Goal: Information Seeking & Learning: Learn about a topic

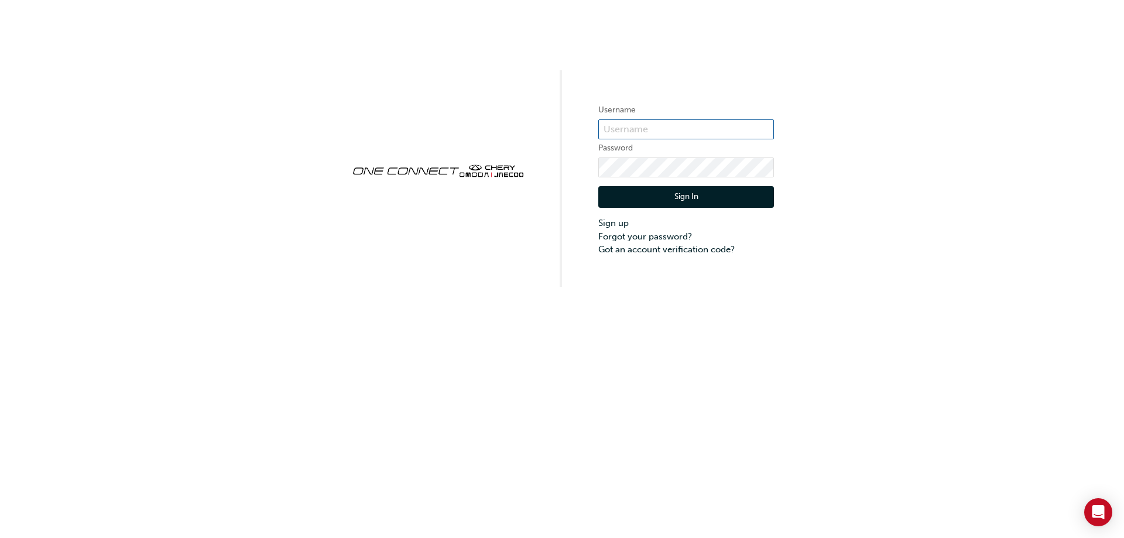
type input "CHAU1511"
click at [676, 196] on button "Sign In" at bounding box center [686, 197] width 176 height 22
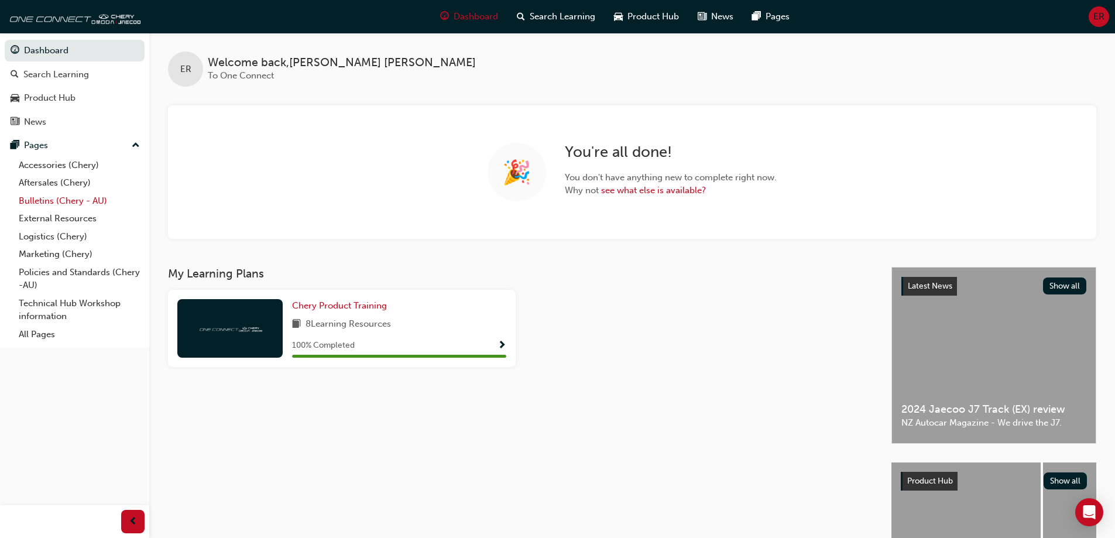
click at [78, 194] on link "Bulletins (Chery - AU)" at bounding box center [79, 201] width 131 height 18
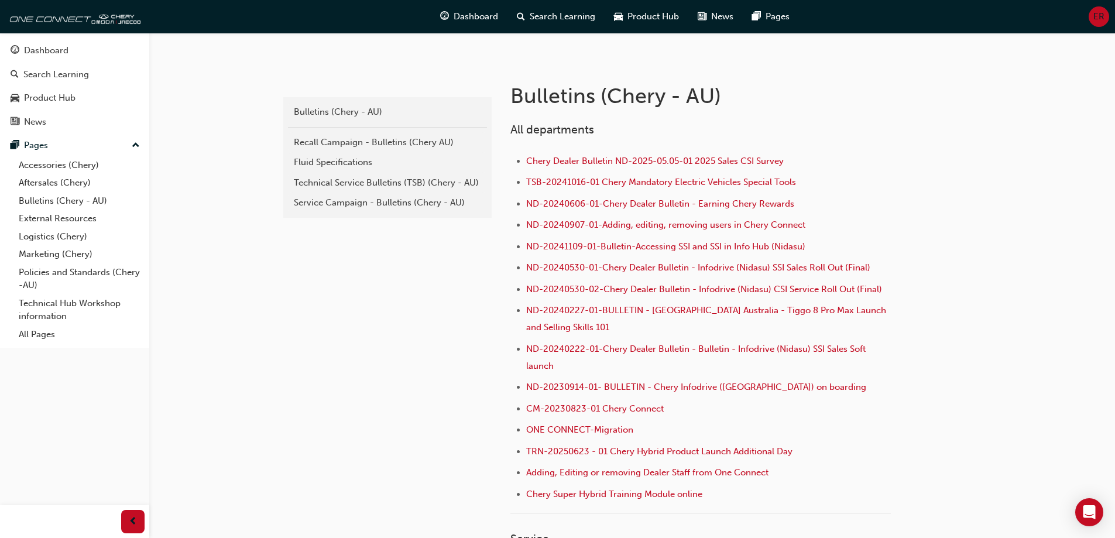
scroll to position [234, 0]
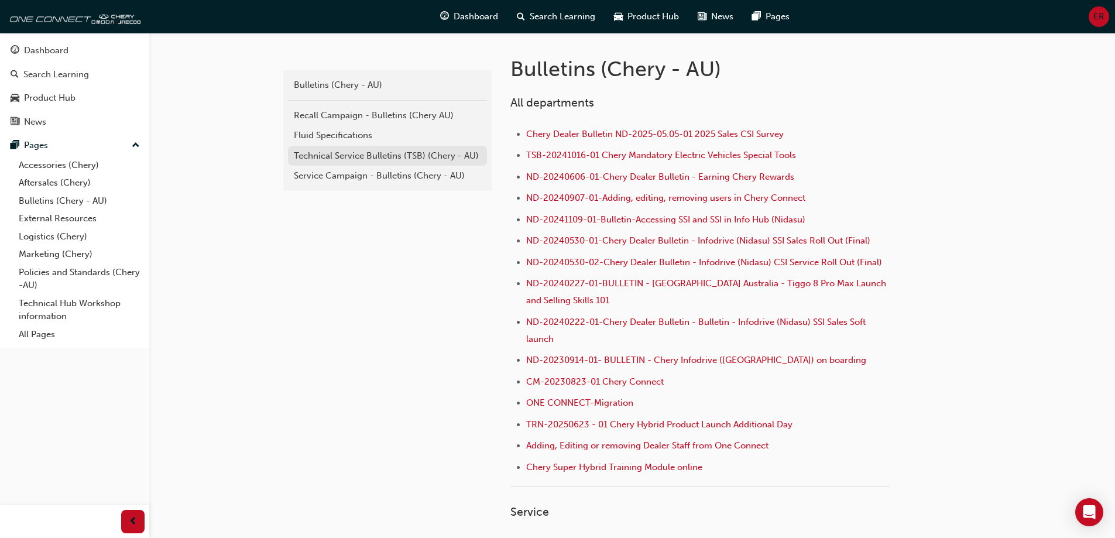
click at [408, 159] on div "Technical Service Bulletins (TSB) (Chery - AU)" at bounding box center [387, 155] width 187 height 13
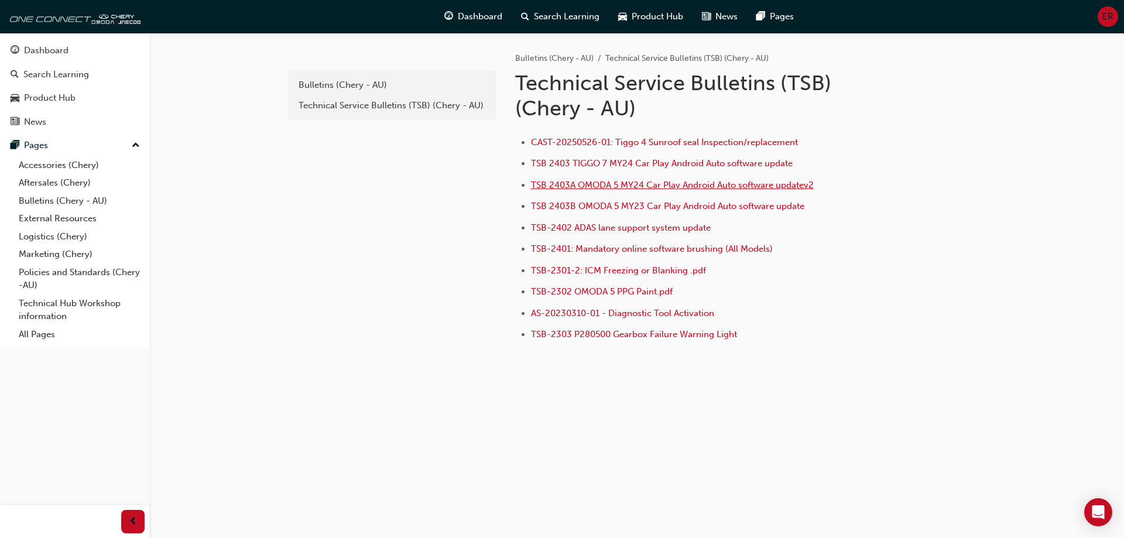
click at [753, 185] on span "TSB 2403A OMODA 5 MY24 Car Play Android Auto software updatev2" at bounding box center [672, 185] width 283 height 11
